Goal: Task Accomplishment & Management: Complete application form

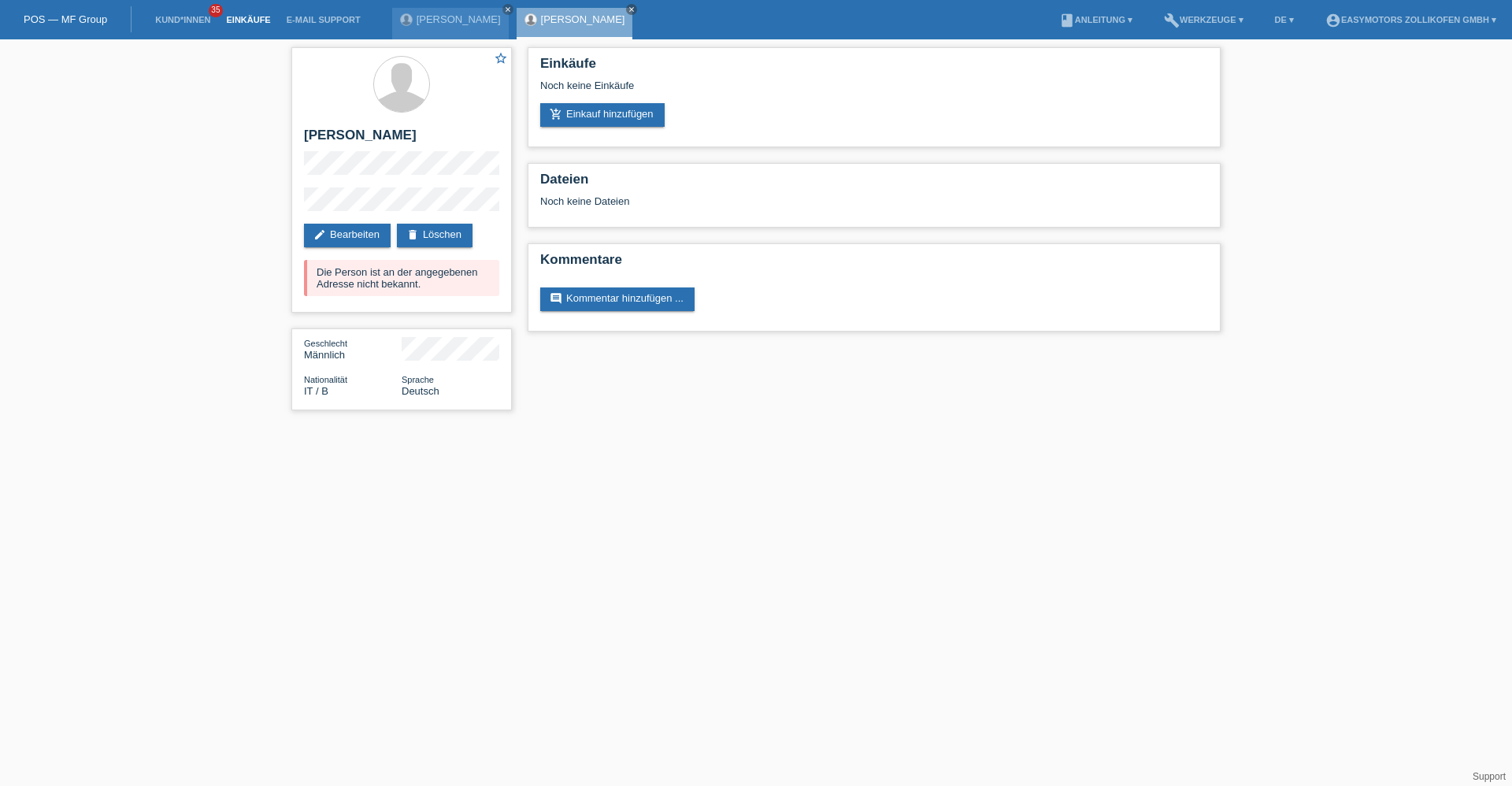
click at [234, 15] on link "Einkäufe" at bounding box center [248, 19] width 60 height 10
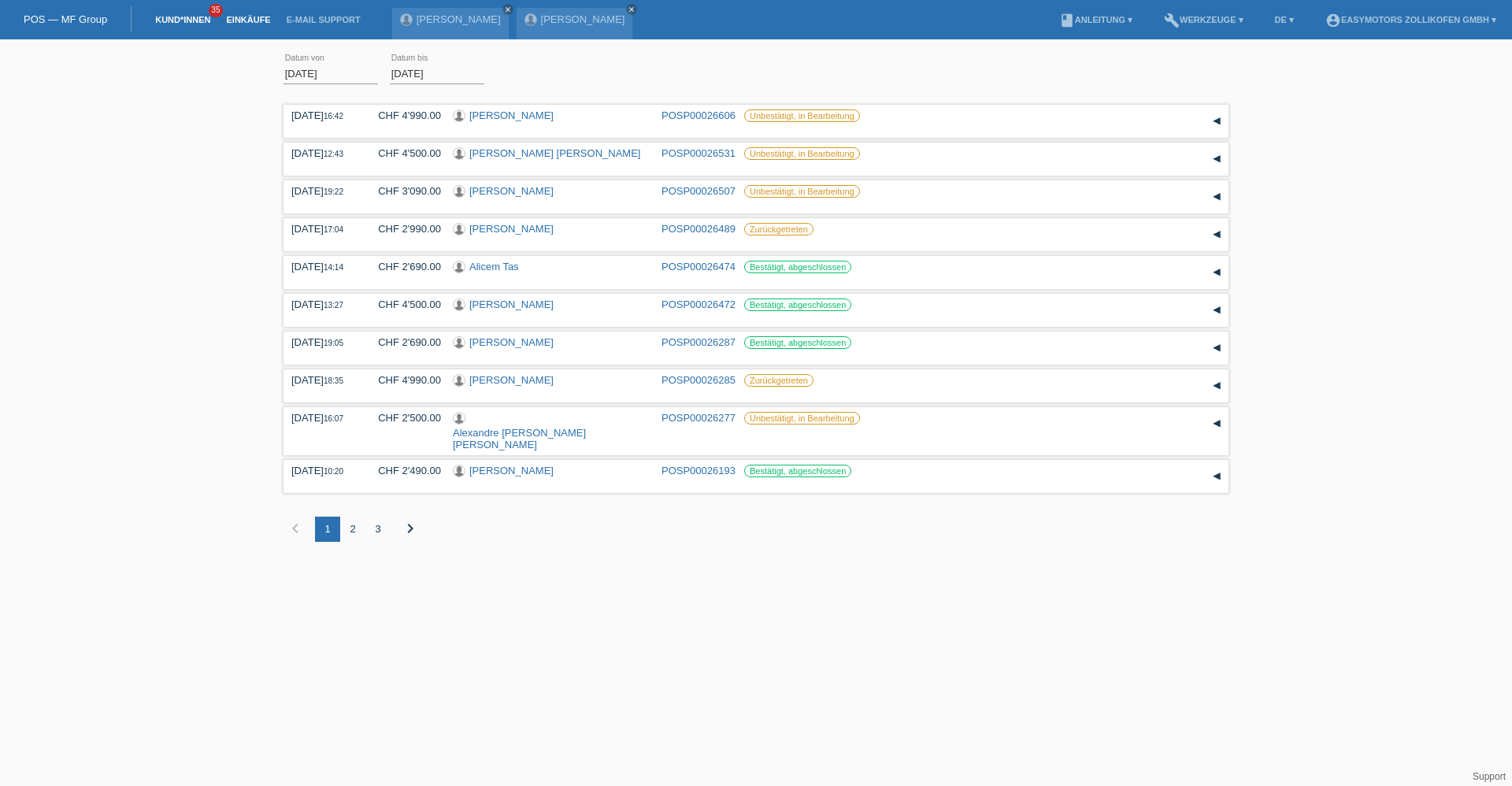
click at [173, 18] on link "Kund*innen" at bounding box center [182, 19] width 71 height 10
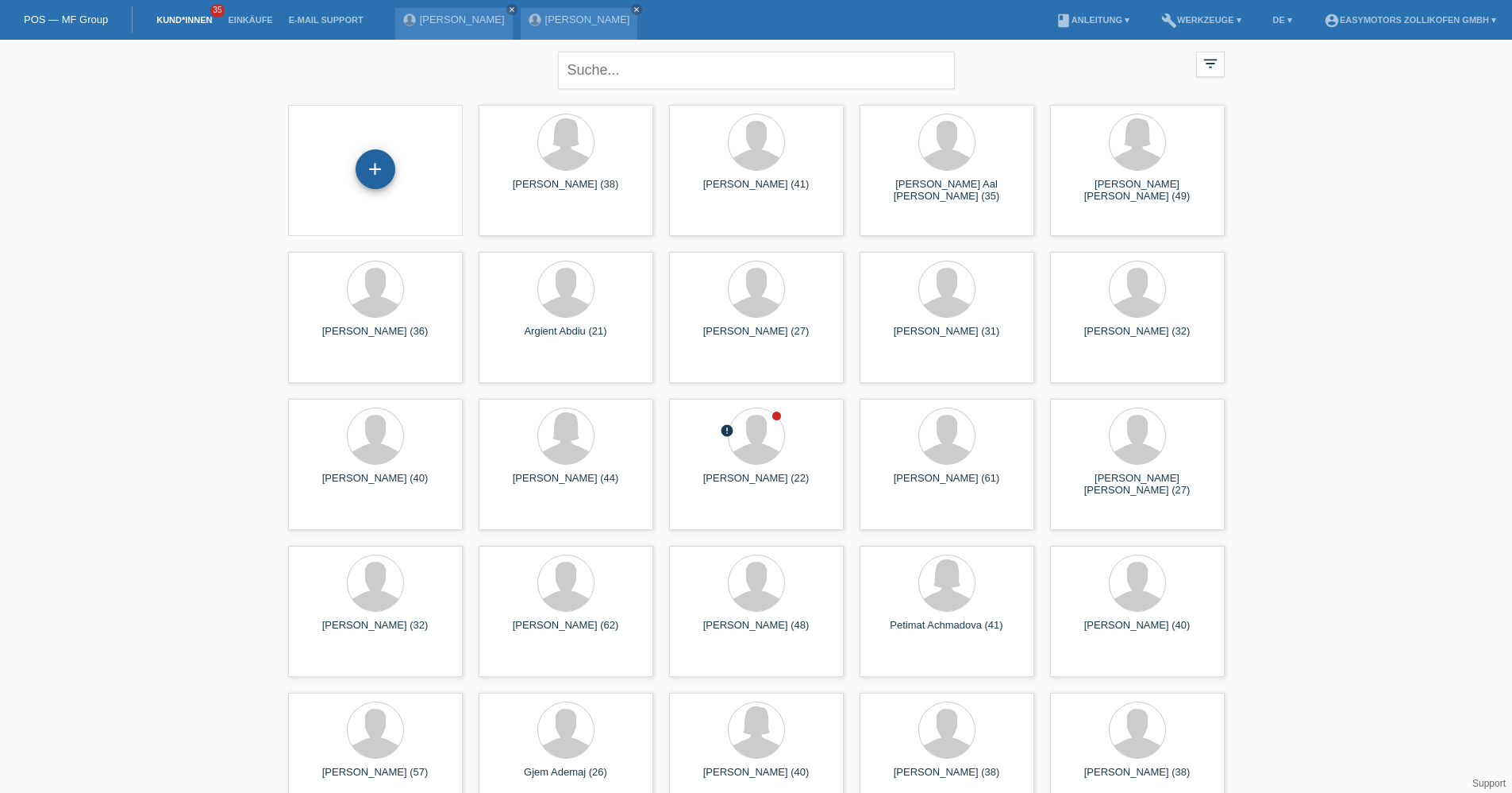
click at [374, 173] on div "+" at bounding box center [375, 169] width 38 height 27
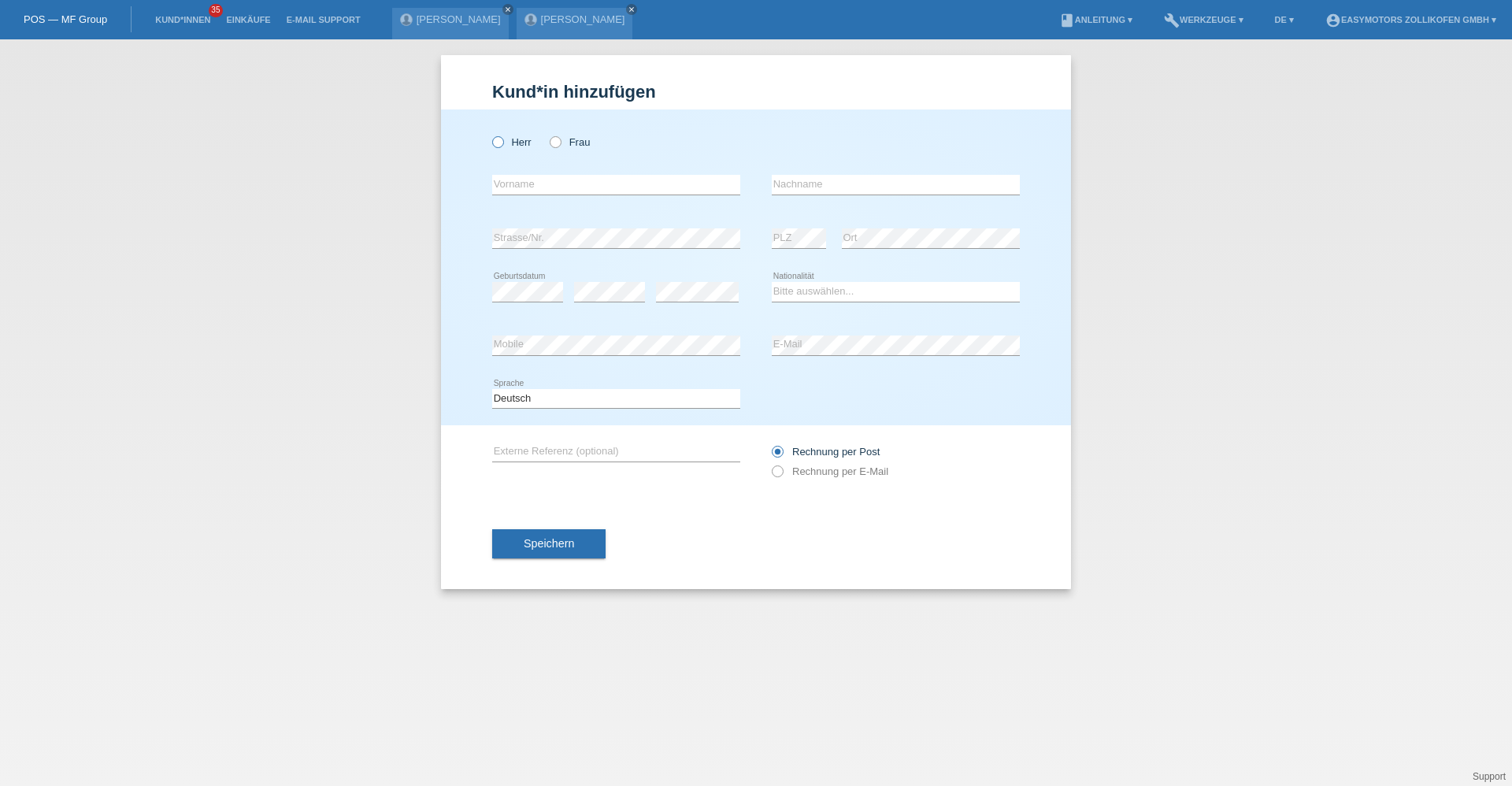
click at [520, 141] on label "Herr" at bounding box center [511, 142] width 40 height 12
click at [502, 141] on input "Herr" at bounding box center [497, 141] width 11 height 11
radio input "true"
click at [522, 179] on input "text" at bounding box center [616, 185] width 248 height 19
type input "Elia"
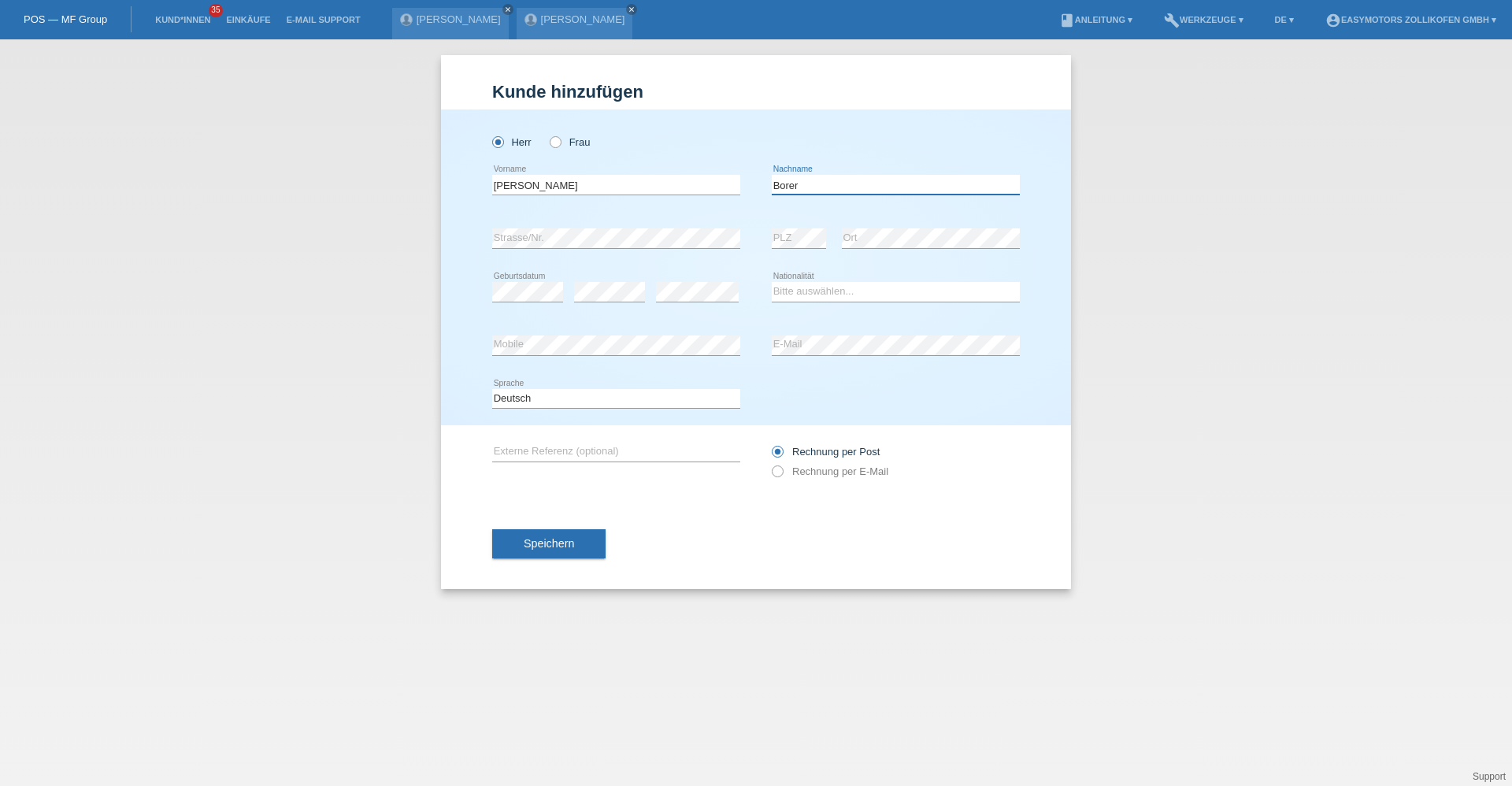
type input "Borer"
select select "CH"
click at [576, 549] on button "Speichern" at bounding box center [548, 544] width 113 height 30
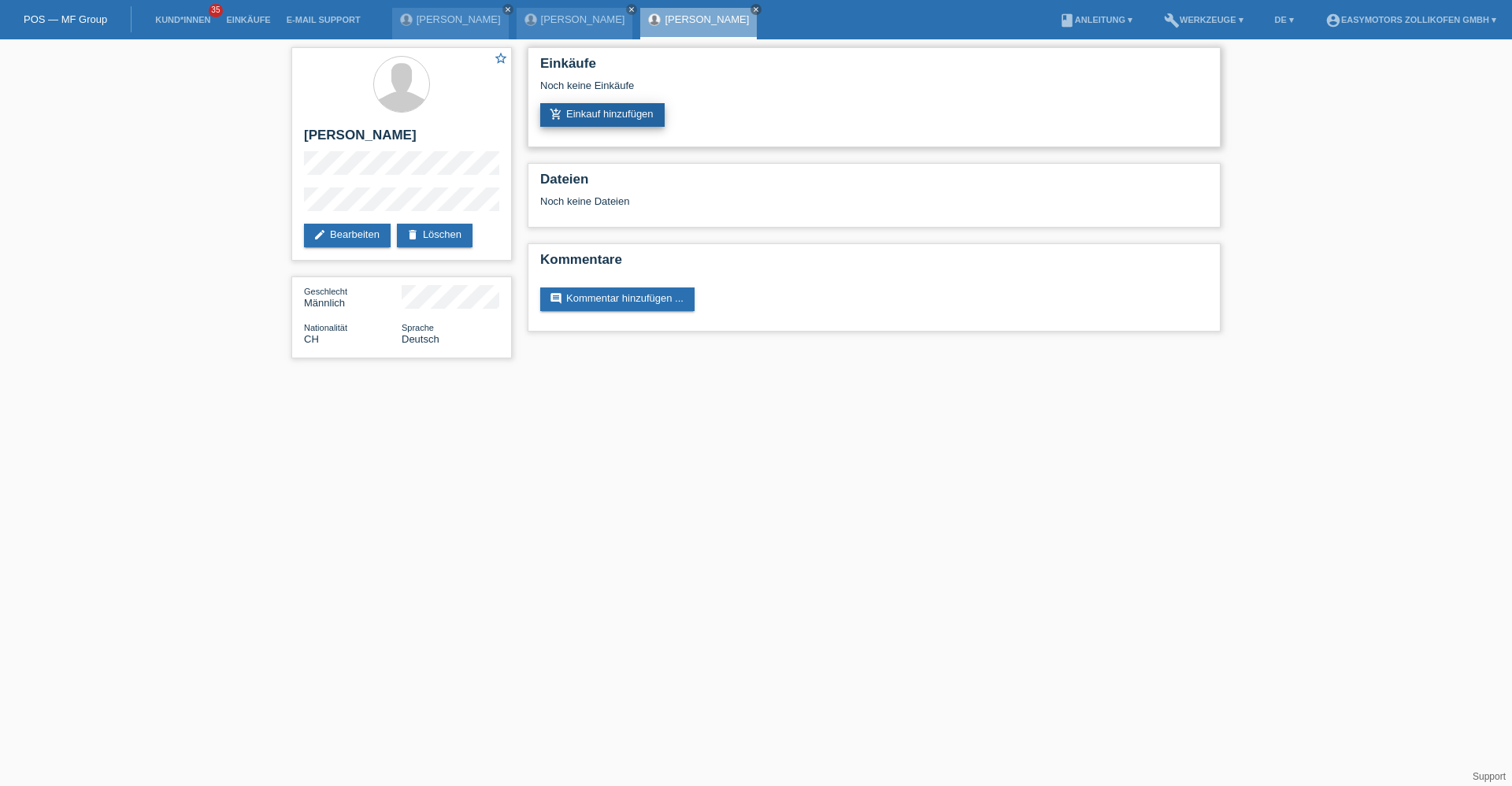
click at [635, 116] on link "add_shopping_cart Einkauf hinzufügen" at bounding box center [602, 115] width 125 height 23
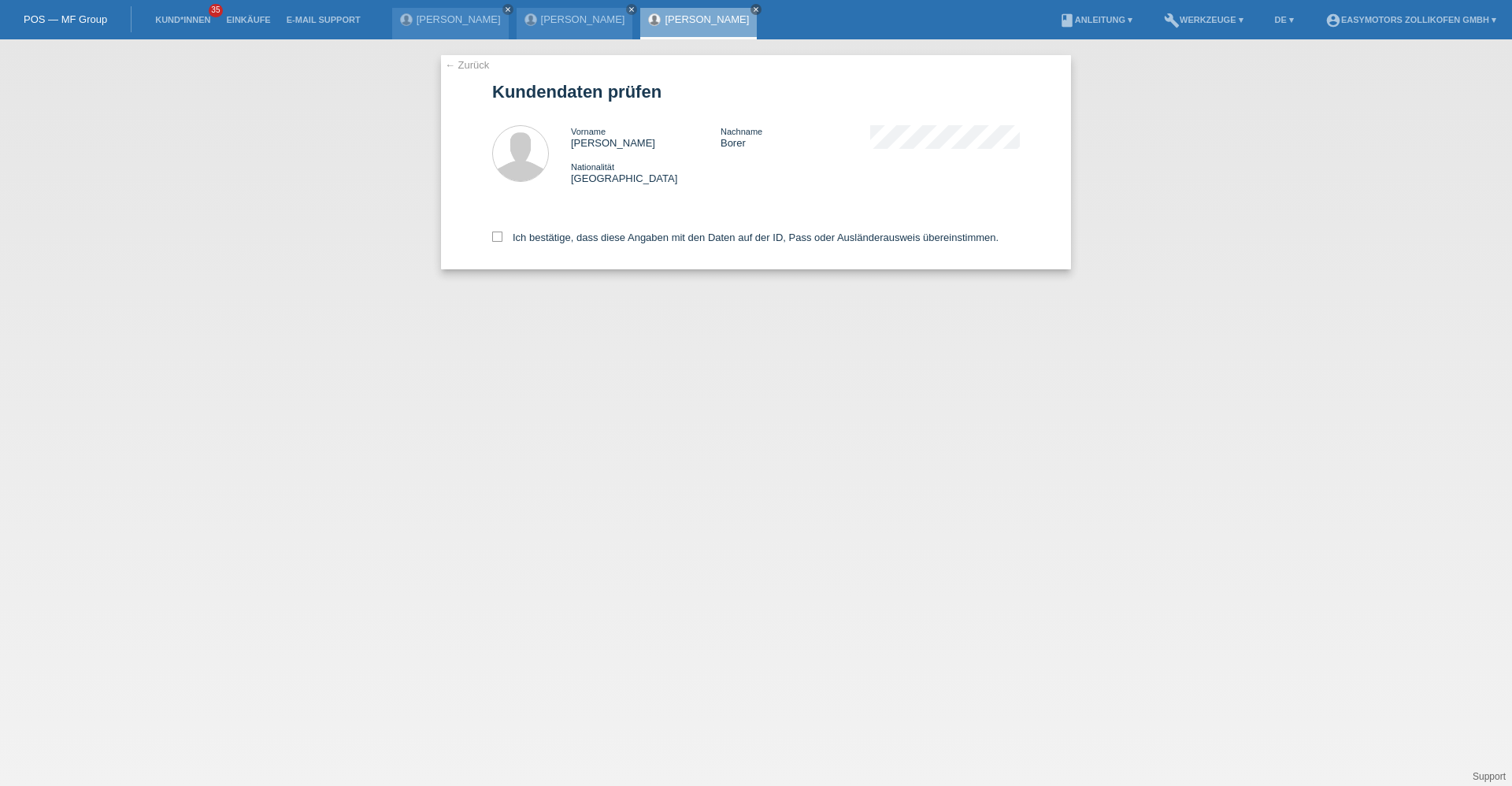
click at [544, 230] on div "Ich bestätige, dass diese Angaben mit den Daten auf der ID, Pass oder Ausländer…" at bounding box center [755, 235] width 528 height 70
click at [536, 239] on label "Ich bestätige, dass diese Angaben mit den Daten auf der ID, Pass oder Ausländer…" at bounding box center [744, 237] width 506 height 12
click at [502, 239] on input "Ich bestätige, dass diese Angaben mit den Daten auf der ID, Pass oder Ausländer…" at bounding box center [497, 236] width 11 height 11
checkbox input "true"
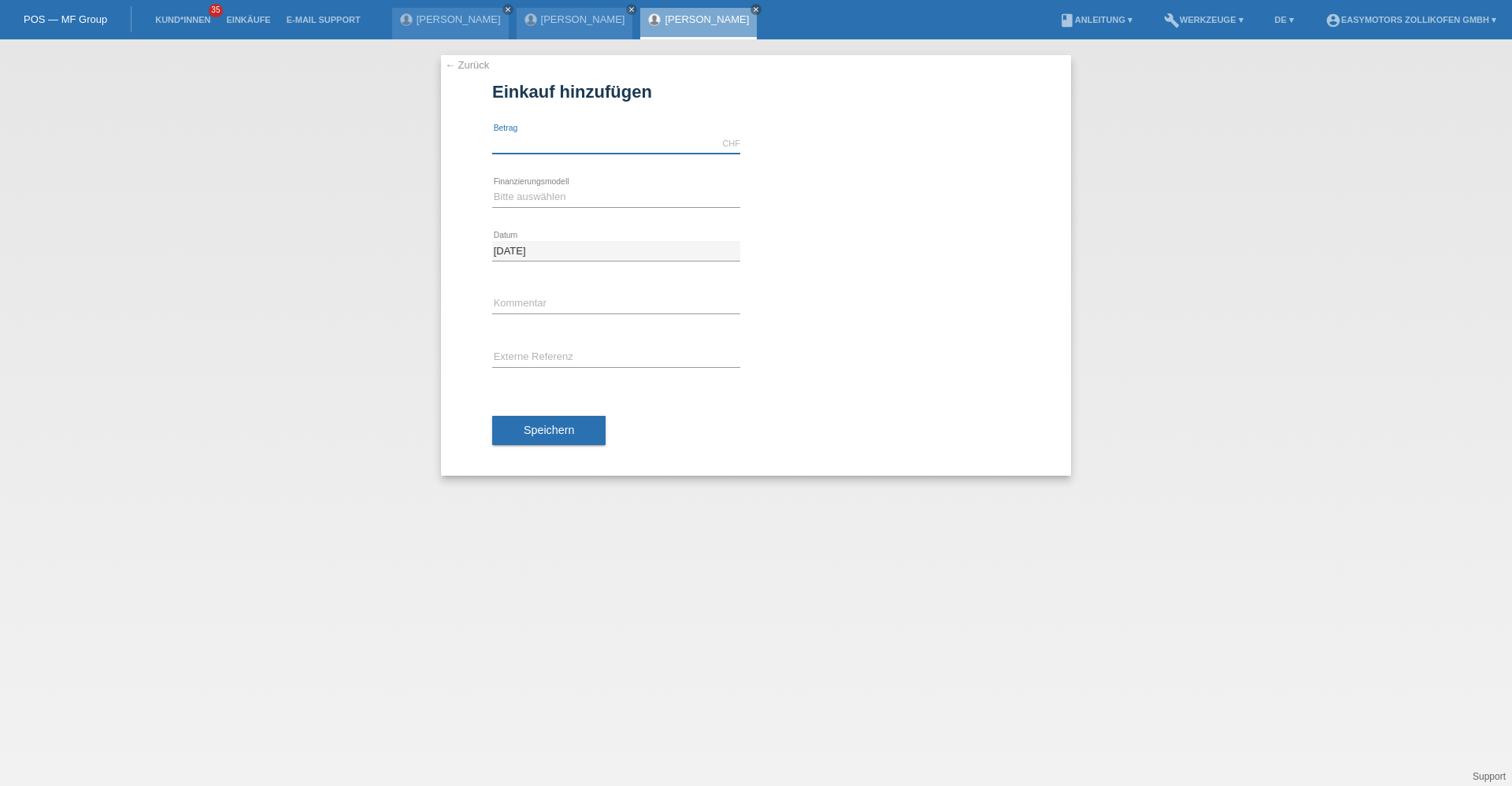
click at [559, 137] on input "text" at bounding box center [616, 143] width 248 height 19
type input "6490.00"
drag, startPoint x: 841, startPoint y: 119, endPoint x: 285, endPoint y: 203, distance: 562.3
click at [801, 120] on div at bounding box center [895, 123] width 248 height 12
drag, startPoint x: 559, startPoint y: 196, endPoint x: 559, endPoint y: 209, distance: 13.0
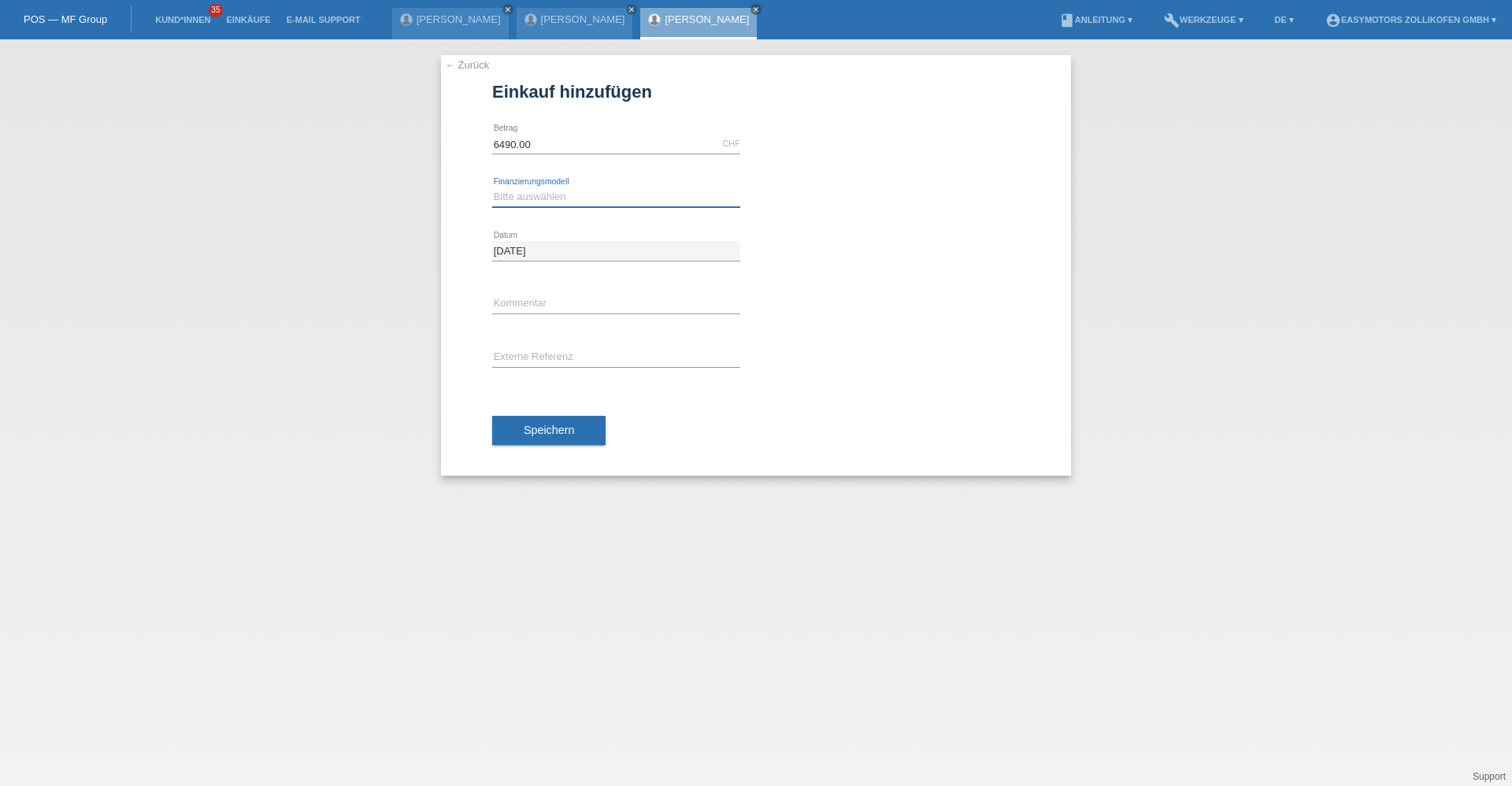
click at [559, 196] on select "Bitte auswählen Fixe Raten Kauf auf Rechnung mit Teilzahlungsoption" at bounding box center [616, 197] width 248 height 19
select select "67"
click at [492, 188] on select "Bitte auswählen Fixe Raten Kauf auf Rechnung mit Teilzahlungsoption" at bounding box center [616, 197] width 248 height 19
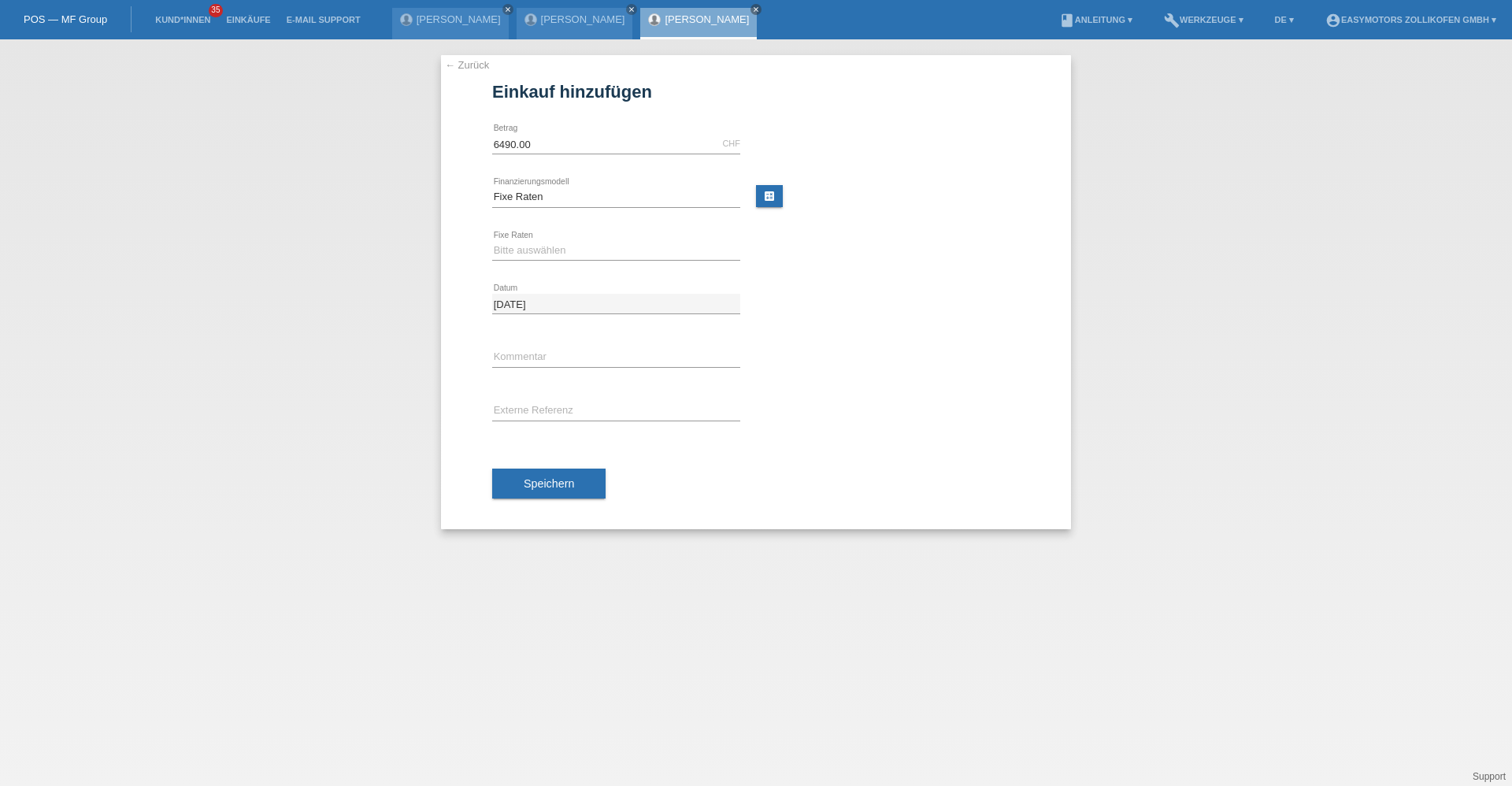
drag, startPoint x: 554, startPoint y: 239, endPoint x: 551, endPoint y: 275, distance: 36.1
click at [554, 240] on div "Bitte auswählen 12 Raten 24 Raten 36 Raten 48 Raten error Fixe Raten" at bounding box center [616, 251] width 248 height 53
click at [558, 230] on div "Bitte auswählen 12 Raten 24 Raten 36 Raten 48 Raten error Fixe Raten" at bounding box center [616, 251] width 248 height 53
drag, startPoint x: 555, startPoint y: 243, endPoint x: 557, endPoint y: 262, distance: 19.1
click at [555, 243] on select "Bitte auswählen 12 Raten 24 Raten 36 Raten 48 Raten" at bounding box center [616, 251] width 248 height 19
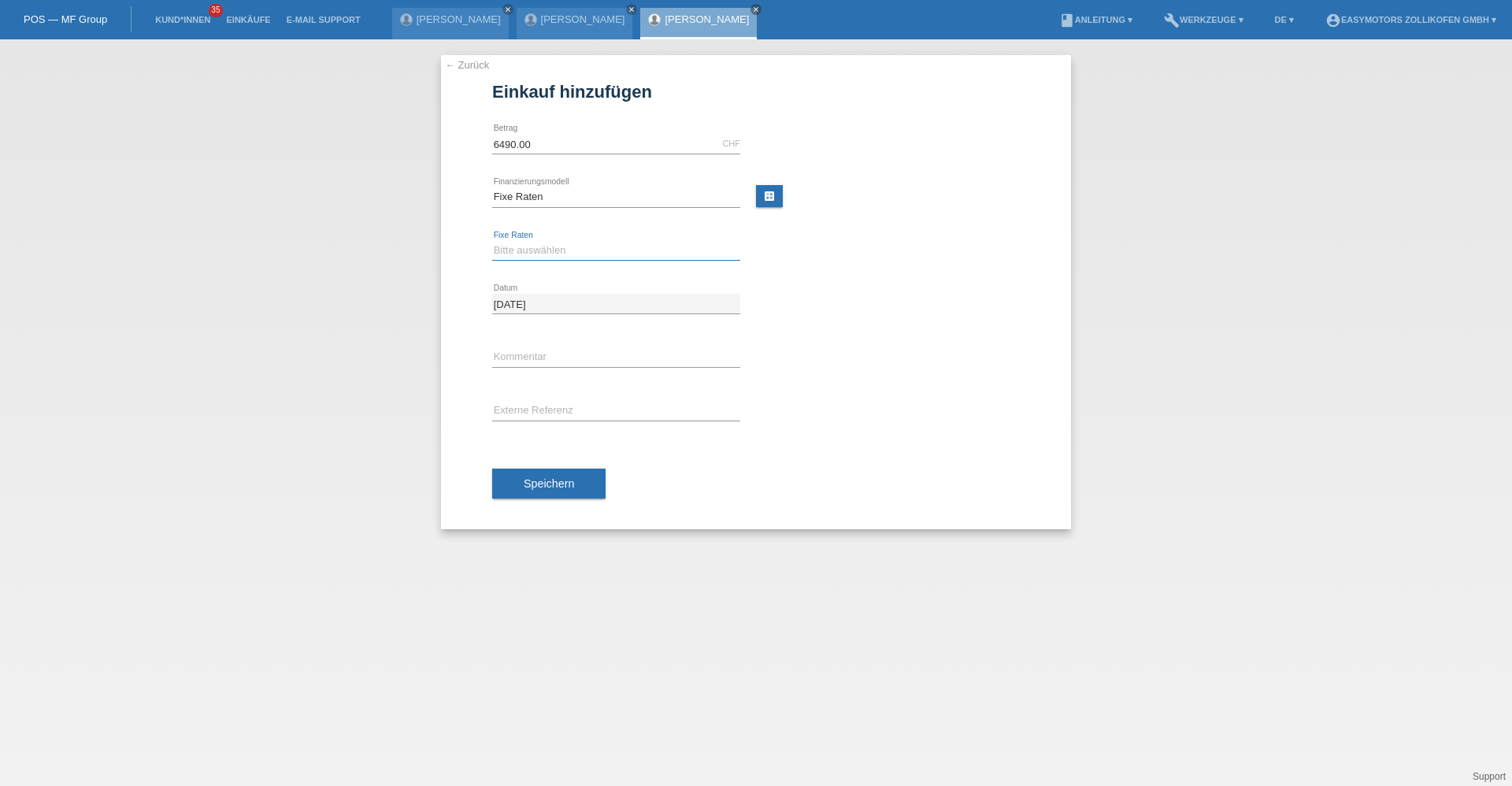
select select "136"
click at [492, 241] on select "Bitte auswählen 12 Raten 24 Raten 36 Raten 48 Raten" at bounding box center [616, 251] width 248 height 19
click at [551, 484] on span "Speichern" at bounding box center [549, 483] width 50 height 13
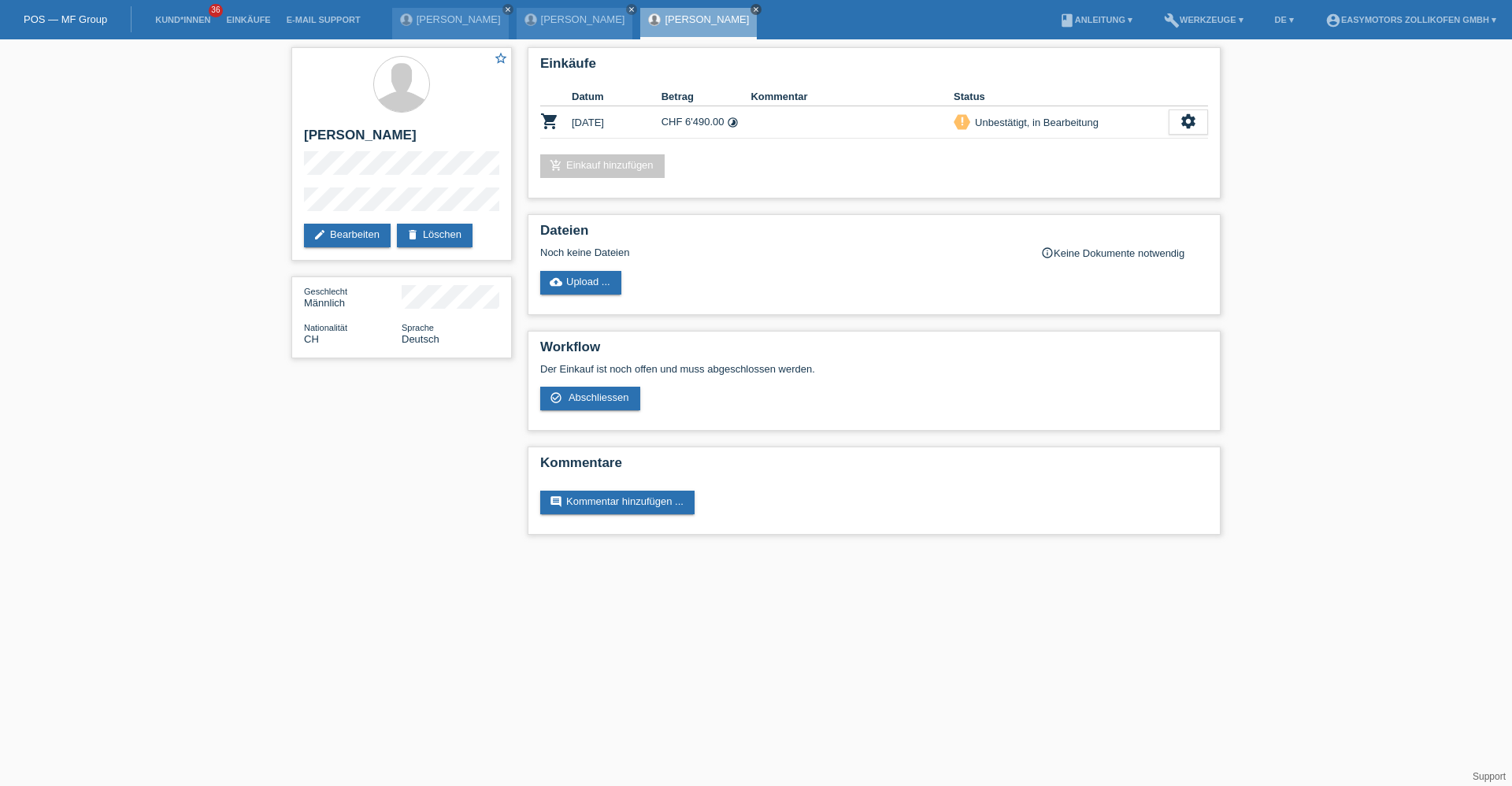
click at [752, 12] on icon "close" at bounding box center [756, 10] width 8 height 8
click at [627, 11] on icon "close" at bounding box center [631, 10] width 8 height 8
click at [504, 10] on icon "close" at bounding box center [508, 10] width 8 height 8
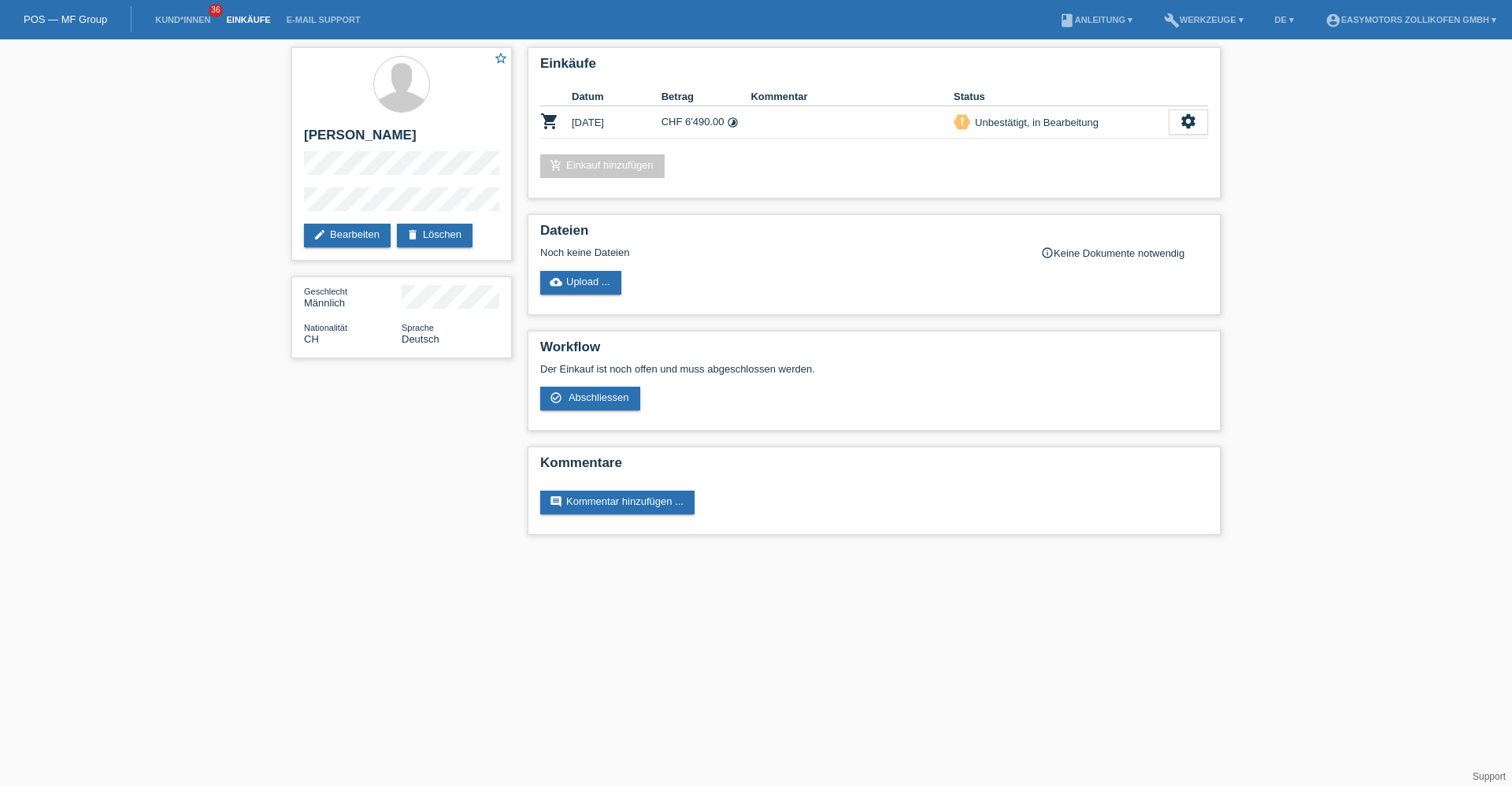
click at [238, 17] on link "Einkäufe" at bounding box center [248, 19] width 60 height 10
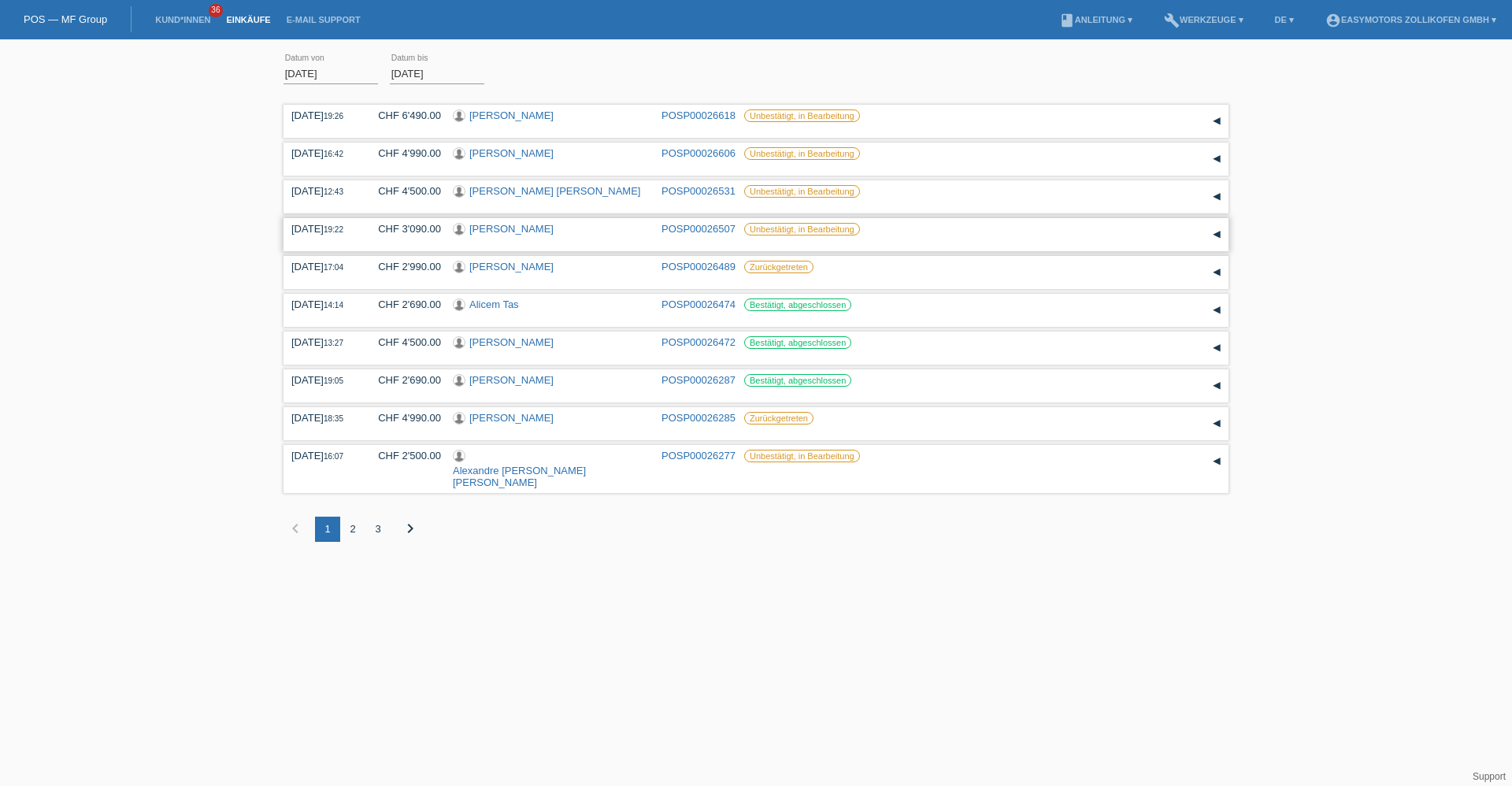
click at [515, 226] on link "Mavi Myrtezaj" at bounding box center [511, 228] width 84 height 12
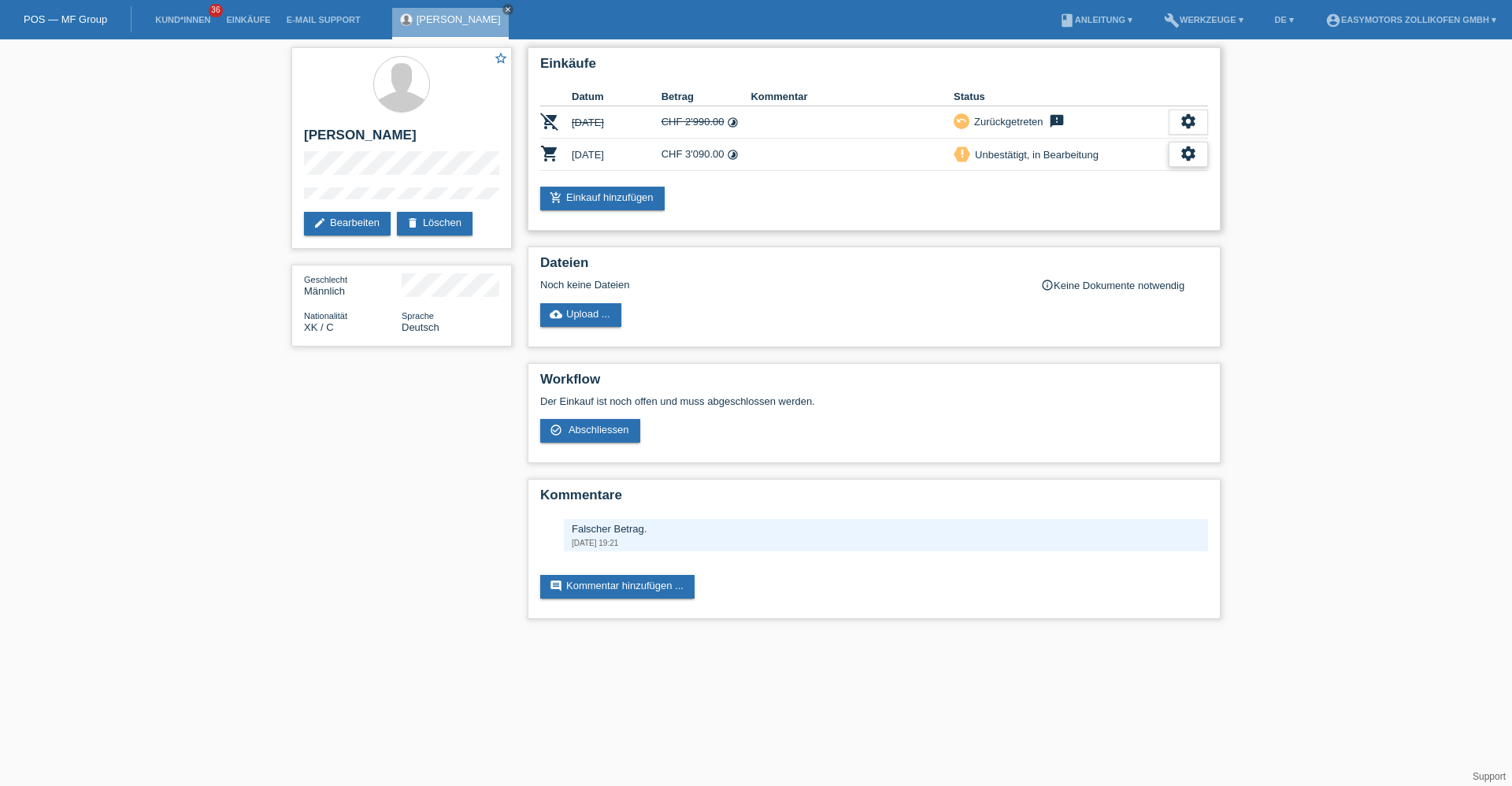
click at [1177, 159] on div "settings" at bounding box center [1188, 154] width 40 height 25
click at [1160, 188] on div "fullscreen Anzeigen" at bounding box center [1107, 179] width 199 height 23
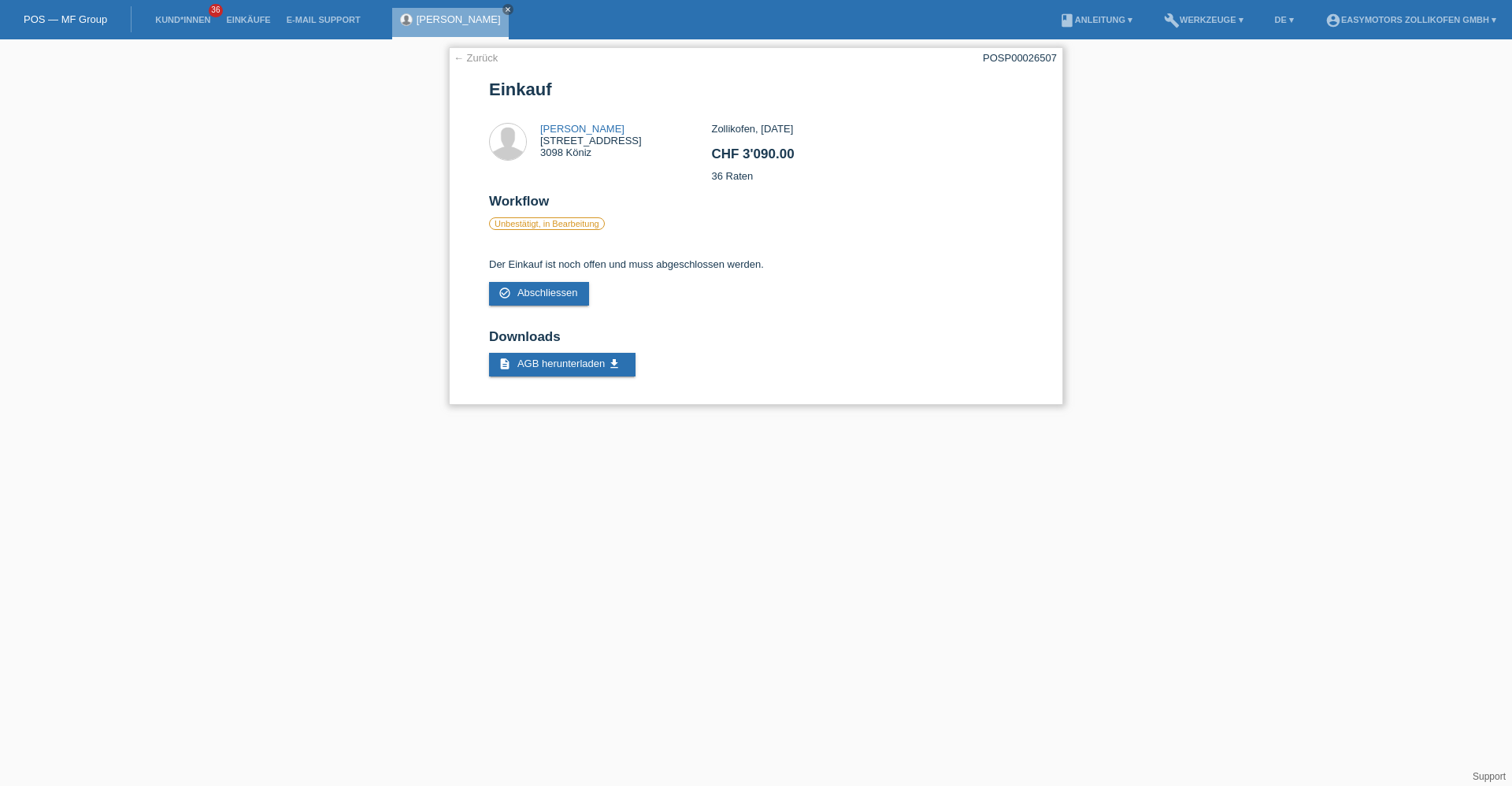
click at [483, 61] on link "← Zurück" at bounding box center [475, 58] width 45 height 12
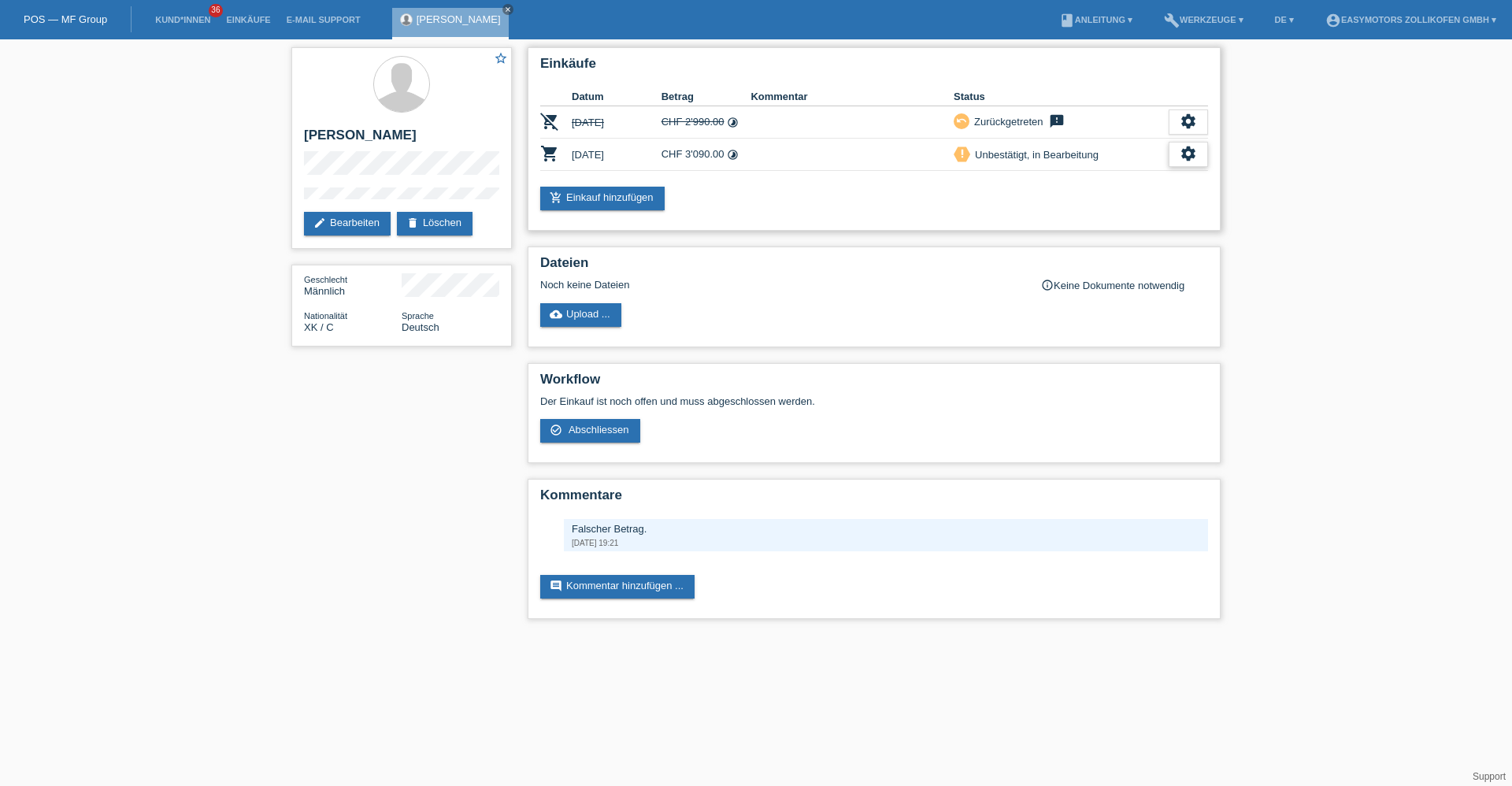
click at [1194, 158] on icon "settings" at bounding box center [1188, 154] width 17 height 17
click at [1074, 221] on span "Abschliessen" at bounding box center [1064, 227] width 66 height 19
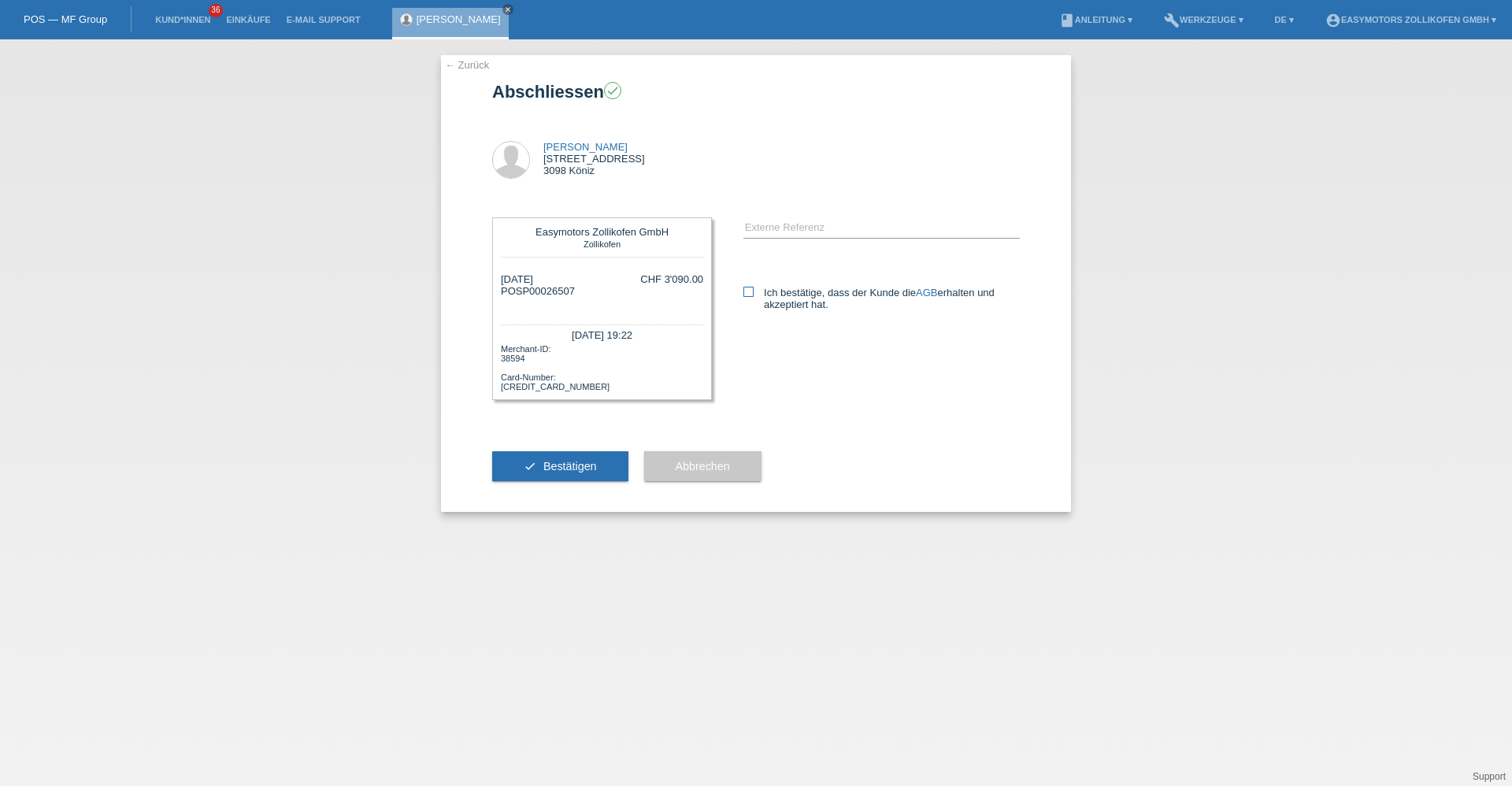
click at [753, 297] on input "Ich bestätige, dass der Kunde die AGB erhalten und akzeptiert hat." at bounding box center [748, 291] width 11 height 11
checkbox input "true"
click at [551, 468] on span "Bestätigen" at bounding box center [569, 466] width 53 height 13
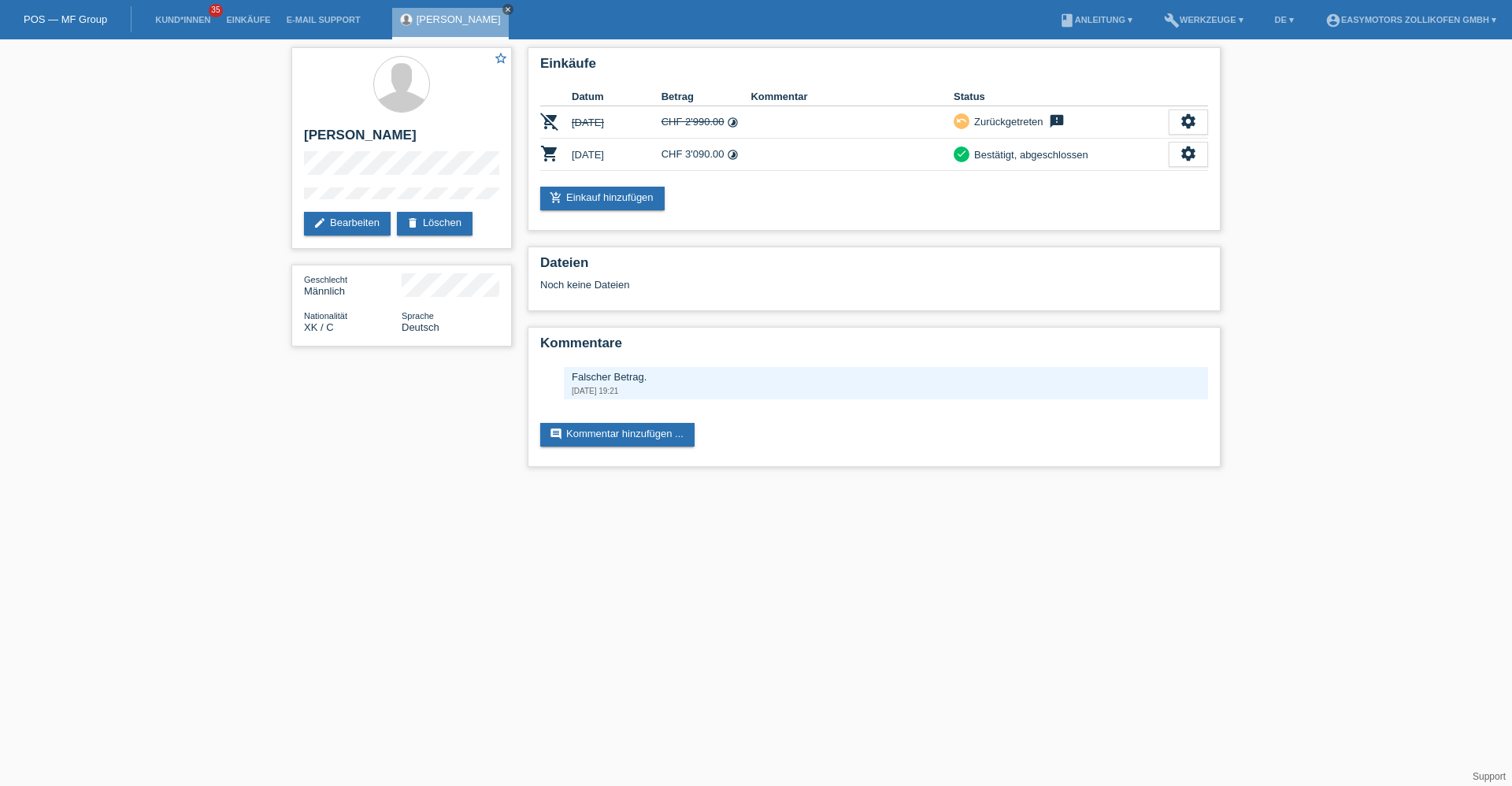
click at [504, 11] on icon "close" at bounding box center [508, 10] width 8 height 8
click at [255, 15] on li "Einkäufe" at bounding box center [248, 19] width 60 height 40
click at [255, 16] on link "Einkäufe" at bounding box center [248, 19] width 60 height 10
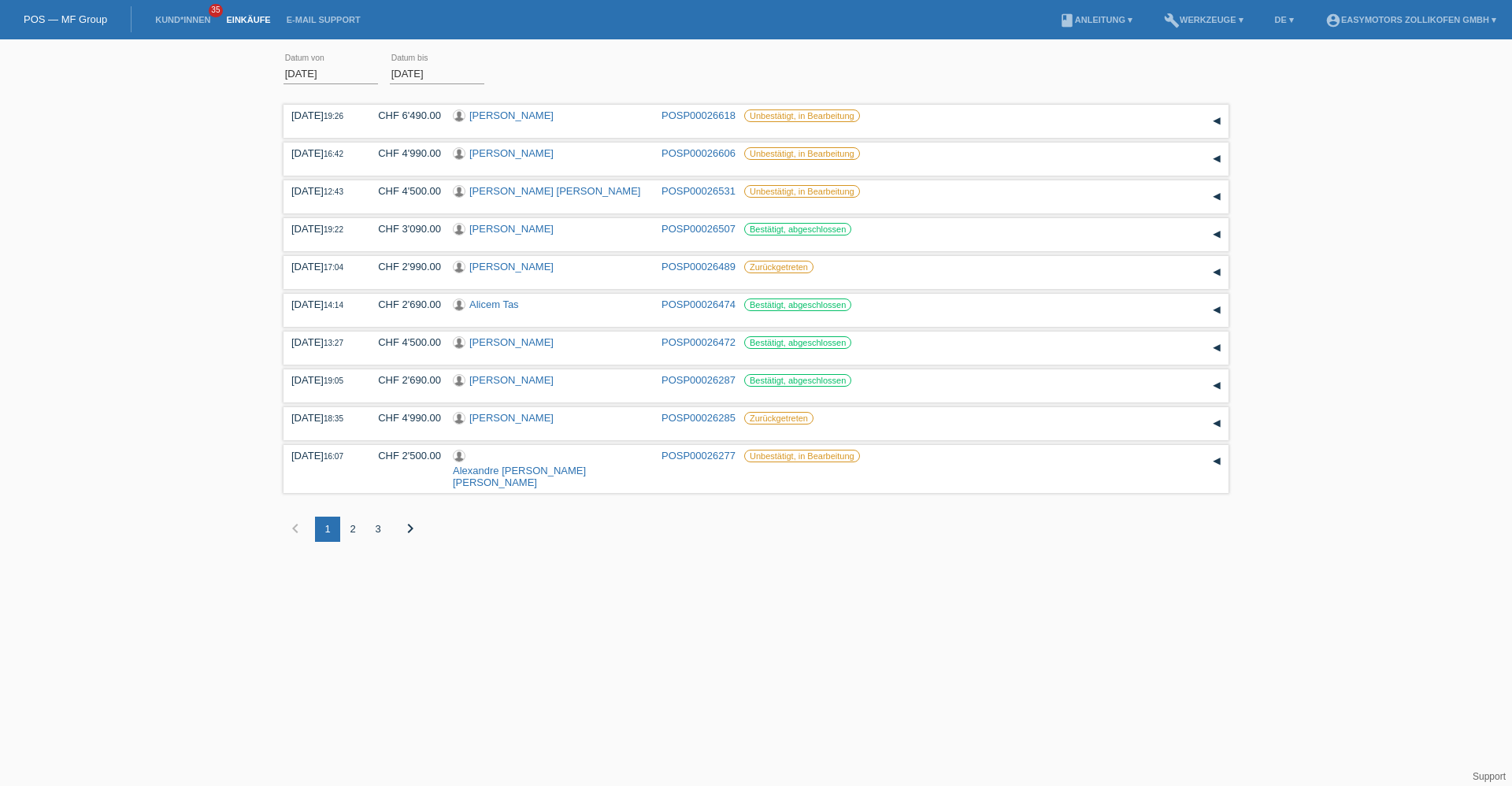
click at [351, 517] on div "2" at bounding box center [352, 529] width 25 height 25
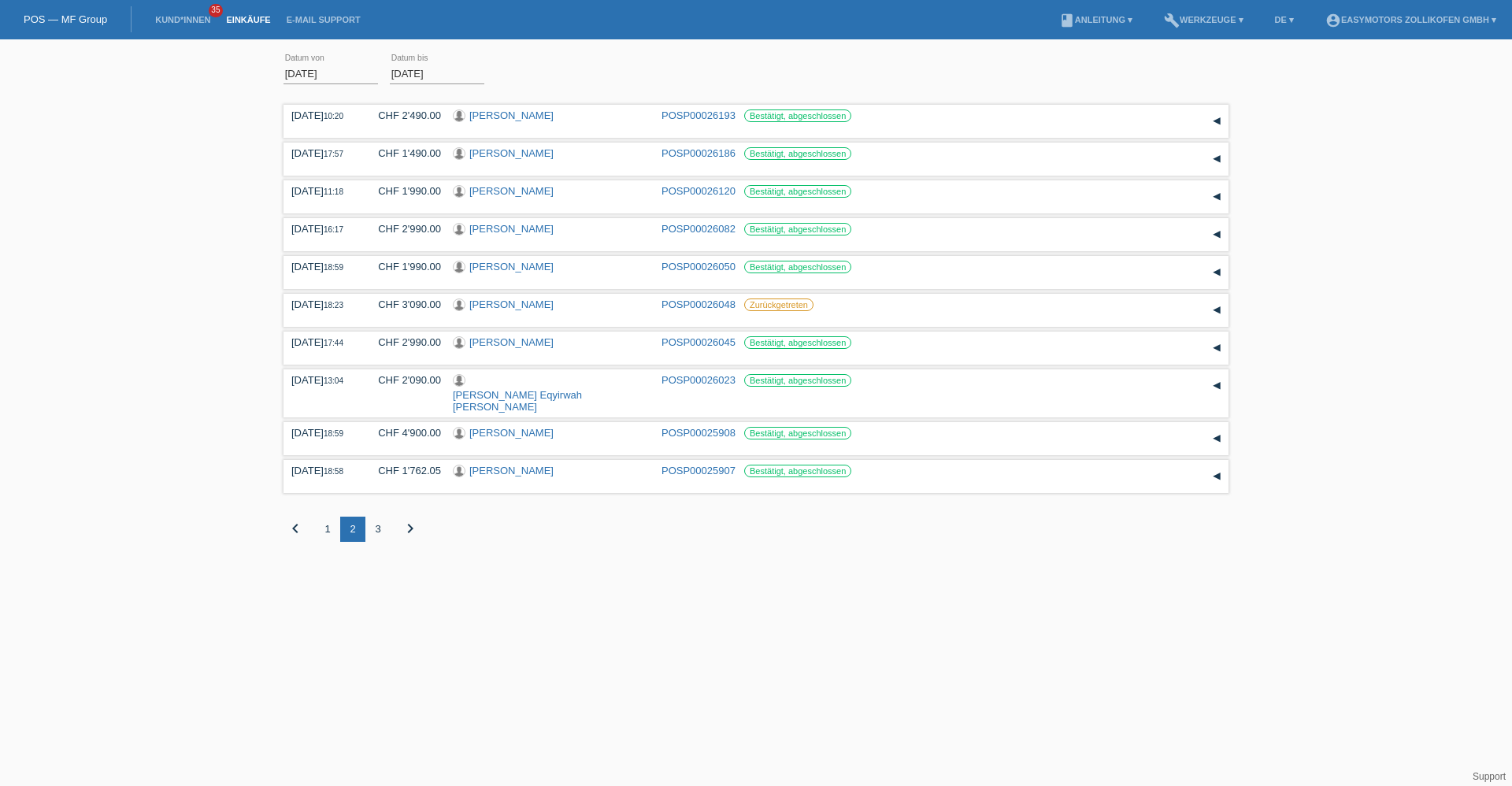
click at [322, 517] on div "1" at bounding box center [327, 529] width 25 height 25
